Goal: Transaction & Acquisition: Subscribe to service/newsletter

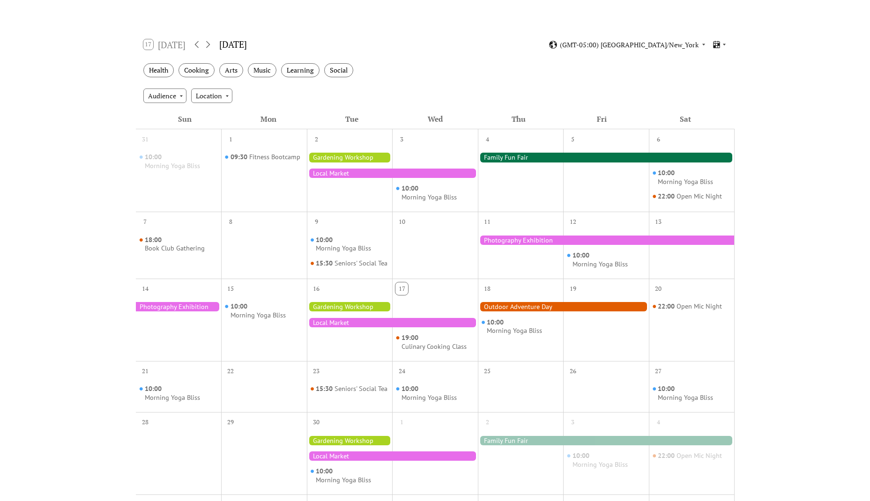
scroll to position [141, 0]
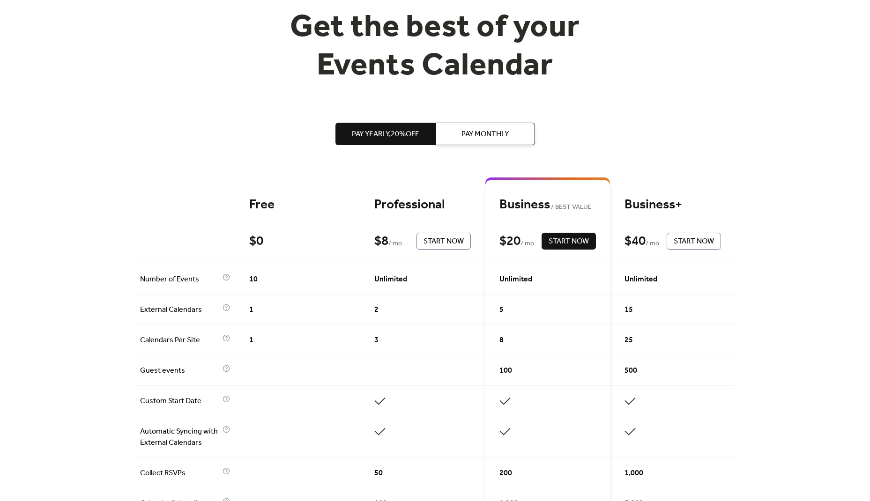
scroll to position [94, 0]
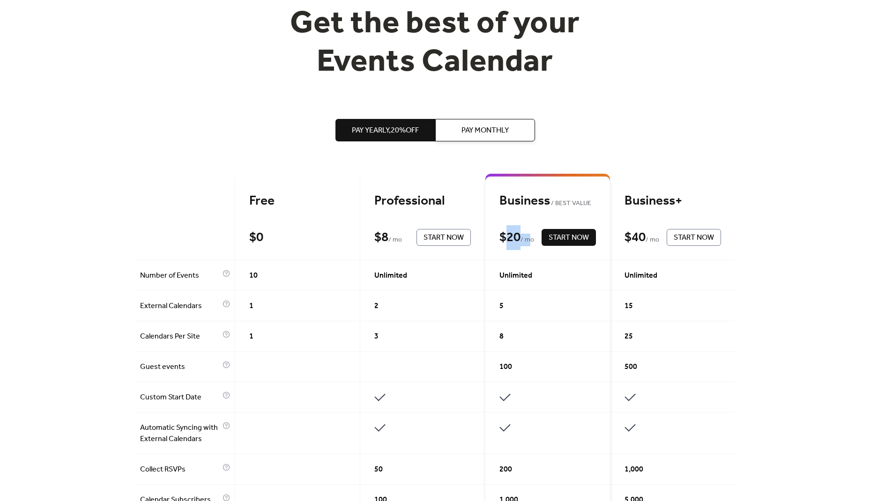
drag, startPoint x: 527, startPoint y: 237, endPoint x: 505, endPoint y: 237, distance: 22.0
click at [505, 237] on div "$ 20 / mo" at bounding box center [517, 238] width 37 height 16
click at [488, 128] on span "Pay Monthly" at bounding box center [485, 130] width 47 height 11
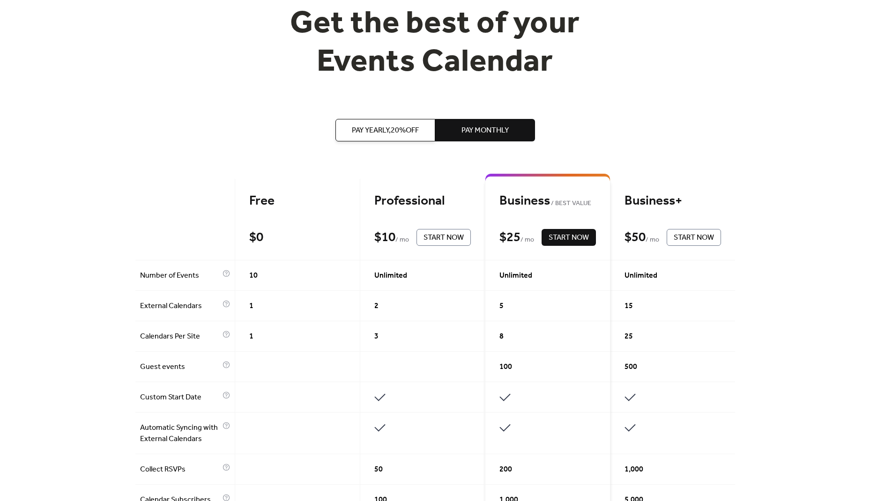
click at [492, 159] on div "Pay Yearly, 20% off Pay Monthly" at bounding box center [435, 130] width 200 height 97
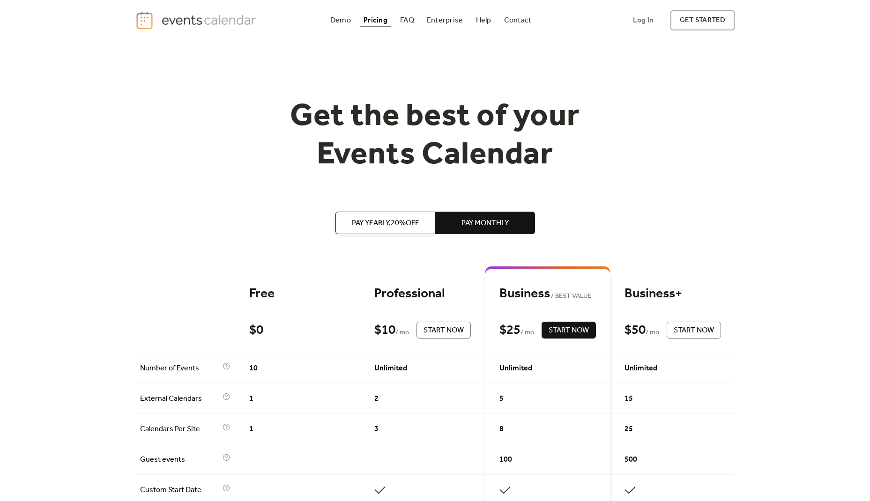
scroll to position [0, 0]
